Goal: Navigation & Orientation: Find specific page/section

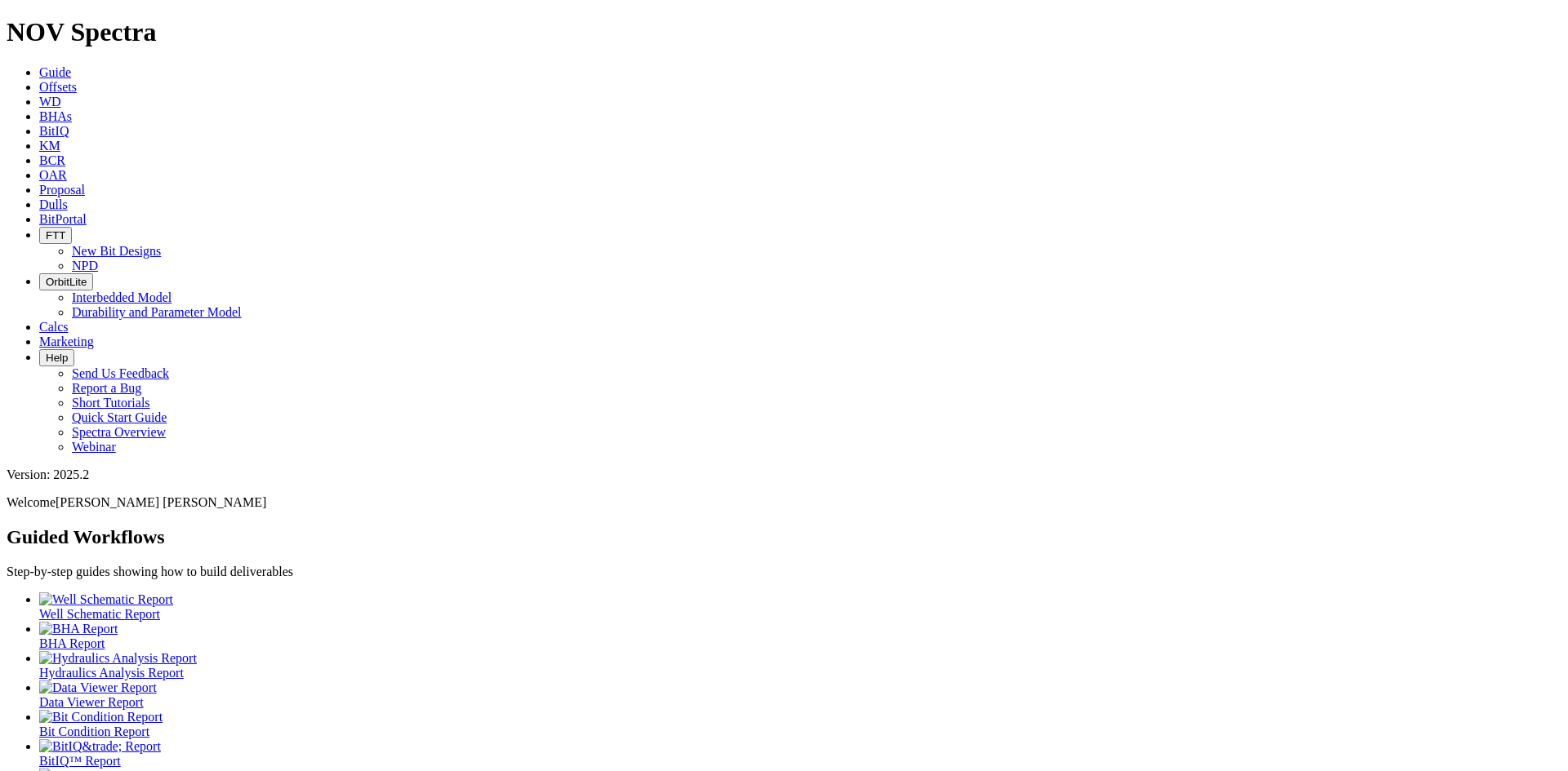
click at [87, 276] on span "OrbitLite" at bounding box center [66, 282] width 41 height 13
click at [172, 290] on link "Interbedded Model" at bounding box center [121, 298] width 99 height 14
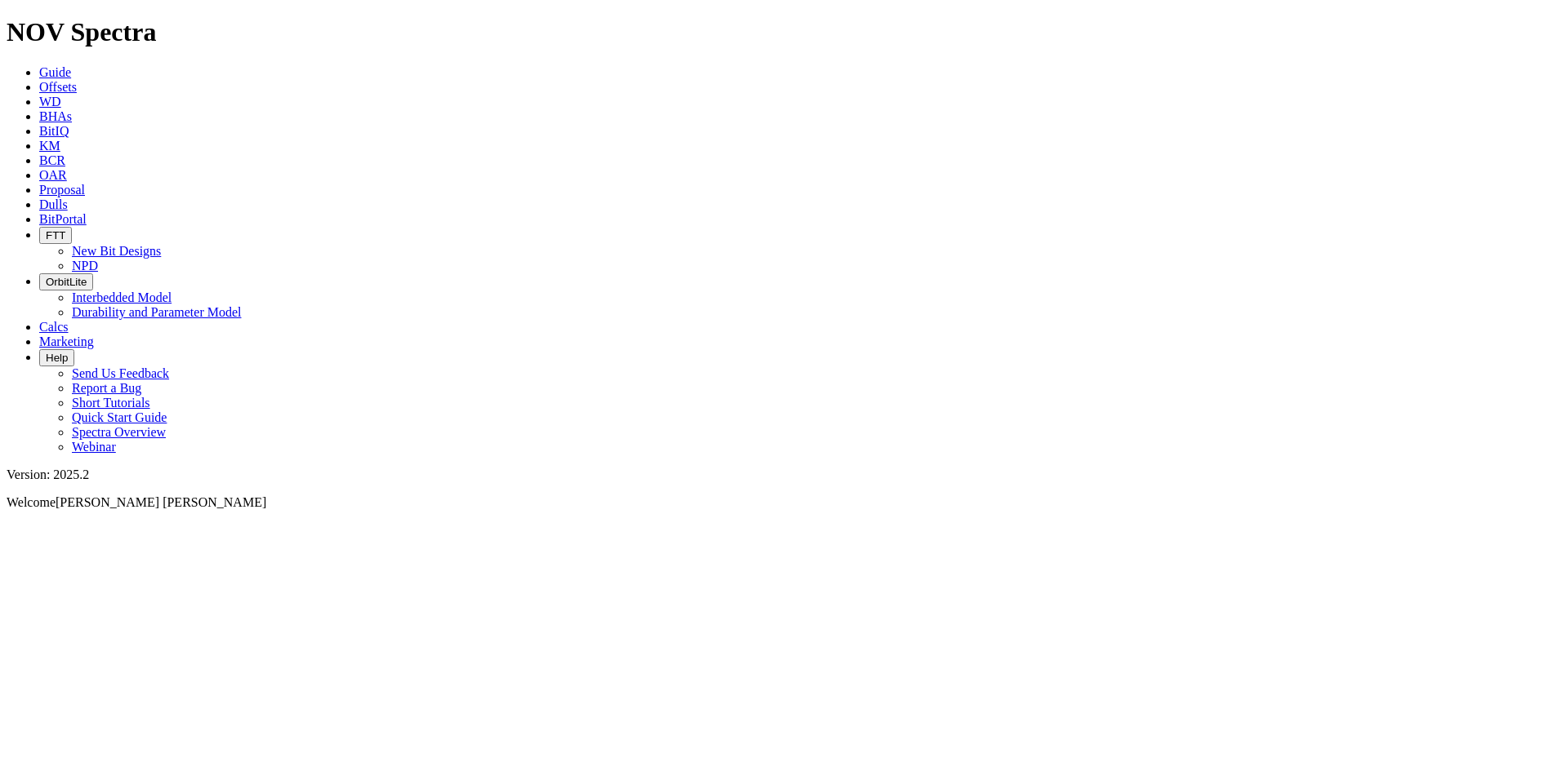
click at [87, 212] on link "BitPortal" at bounding box center [63, 219] width 47 height 14
click at [46, 276] on icon "button" at bounding box center [46, 282] width 0 height 13
click at [241, 306] on link "Durability and Parameter Model" at bounding box center [156, 313] width 170 height 14
